Goal: Task Accomplishment & Management: Use online tool/utility

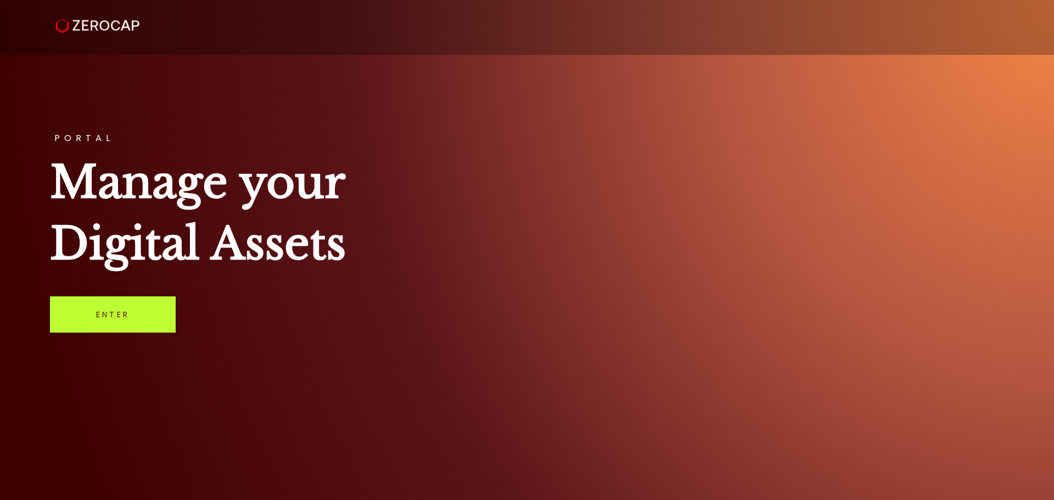
drag, startPoint x: 86, startPoint y: 325, endPoint x: 95, endPoint y: 325, distance: 9.3
click at [86, 325] on link "Enter" at bounding box center [113, 315] width 126 height 36
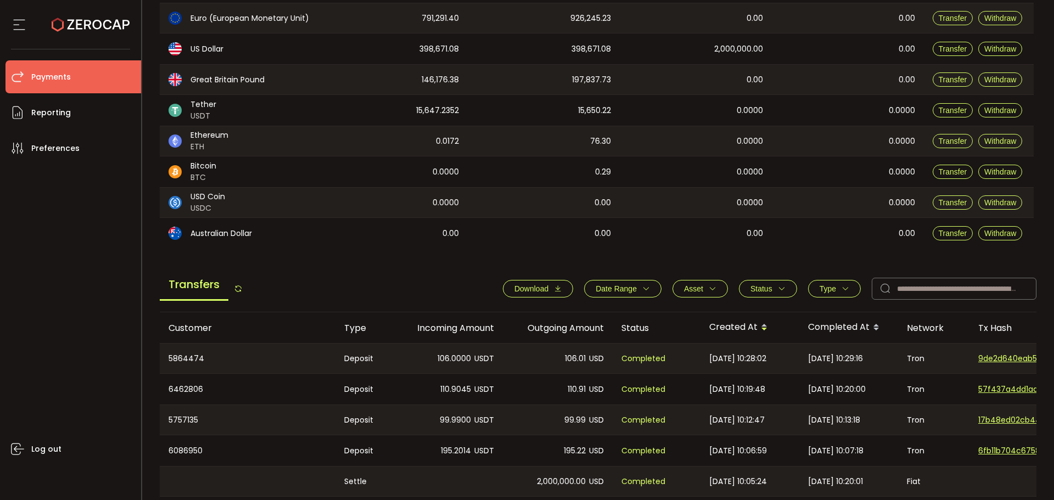
scroll to position [220, 0]
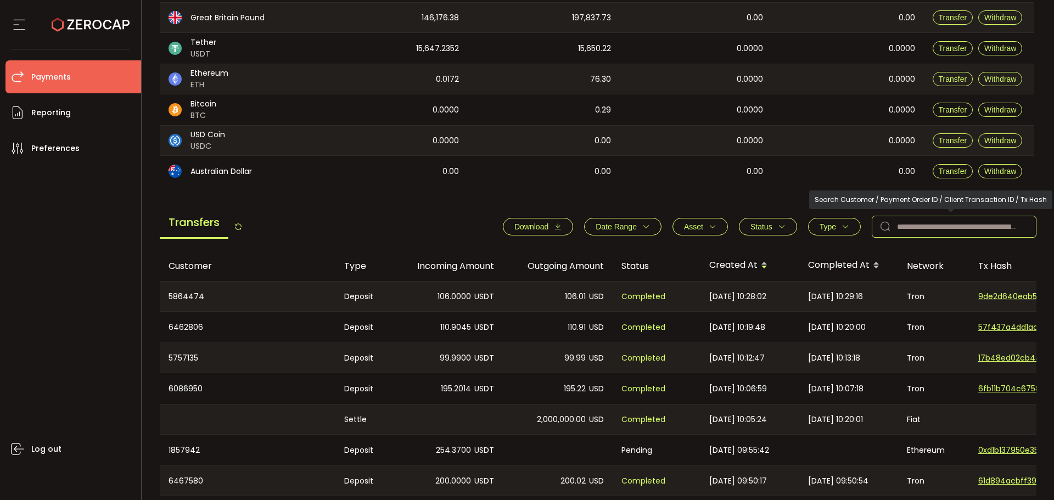
click at [961, 222] on input "text" at bounding box center [954, 227] width 165 height 22
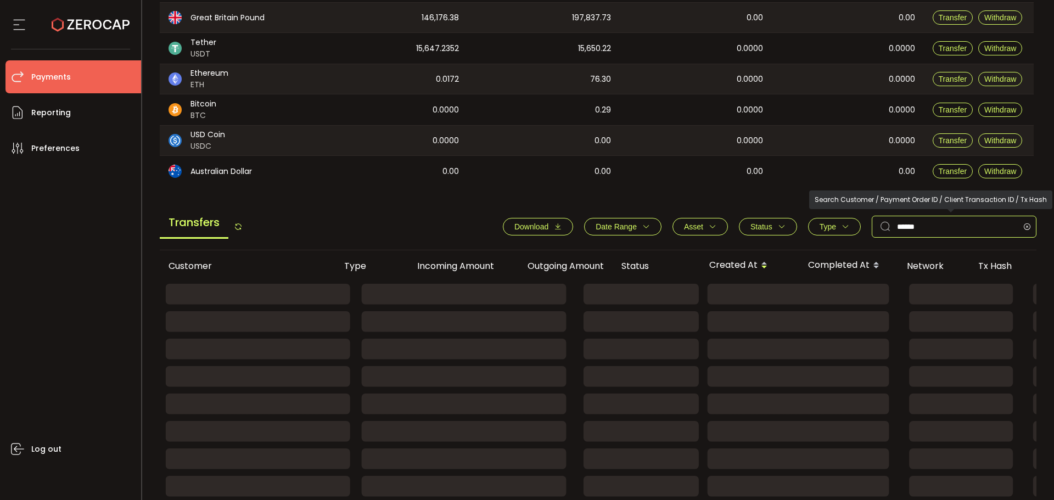
type input "******"
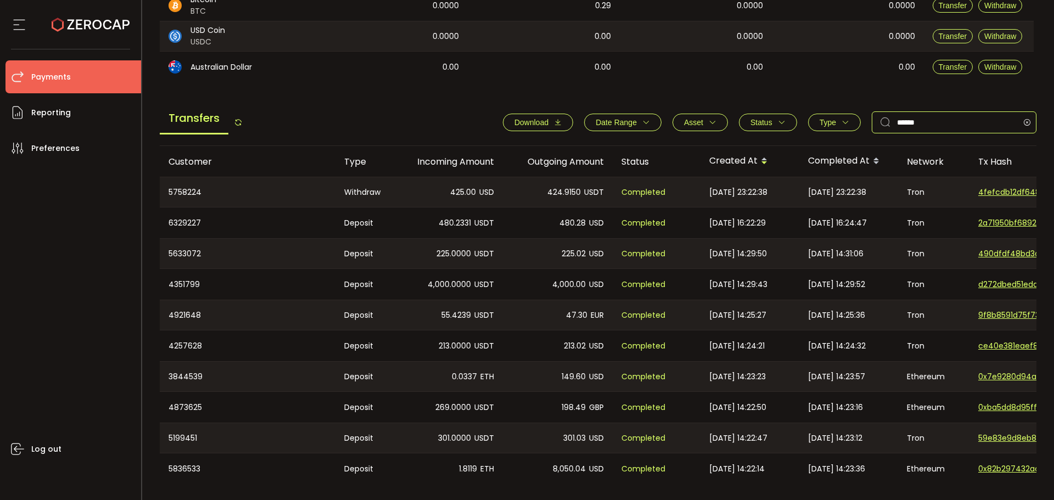
scroll to position [359, 0]
